Goal: Task Accomplishment & Management: Manage account settings

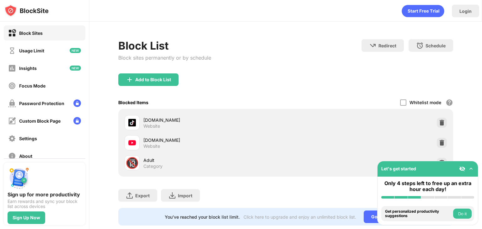
scroll to position [19, 0]
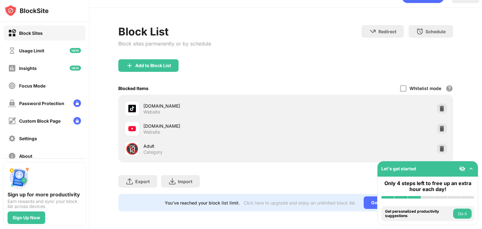
click at [440, 125] on img at bounding box center [441, 128] width 6 height 6
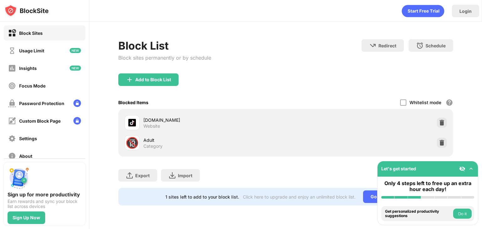
scroll to position [0, 0]
